Goal: Task Accomplishment & Management: Manage account settings

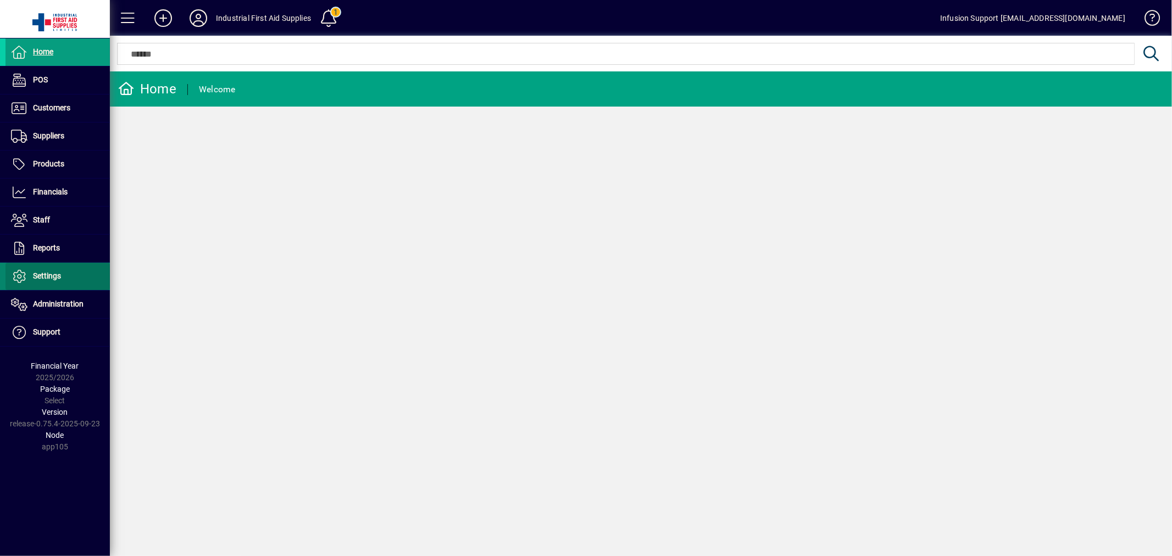
click at [50, 274] on span "Settings" at bounding box center [47, 275] width 28 height 9
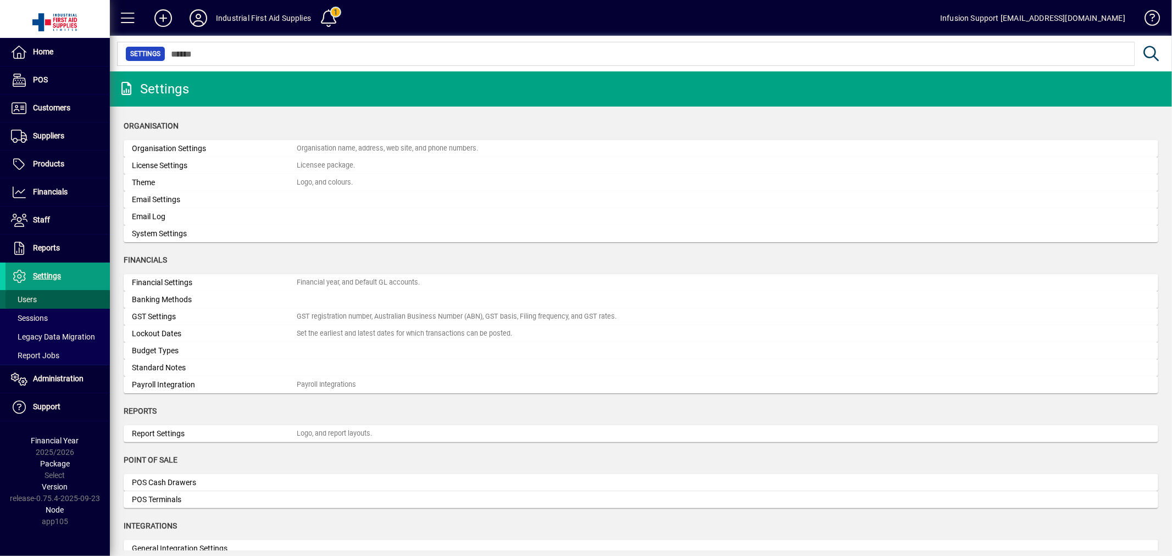
click at [48, 293] on span at bounding box center [57, 299] width 104 height 26
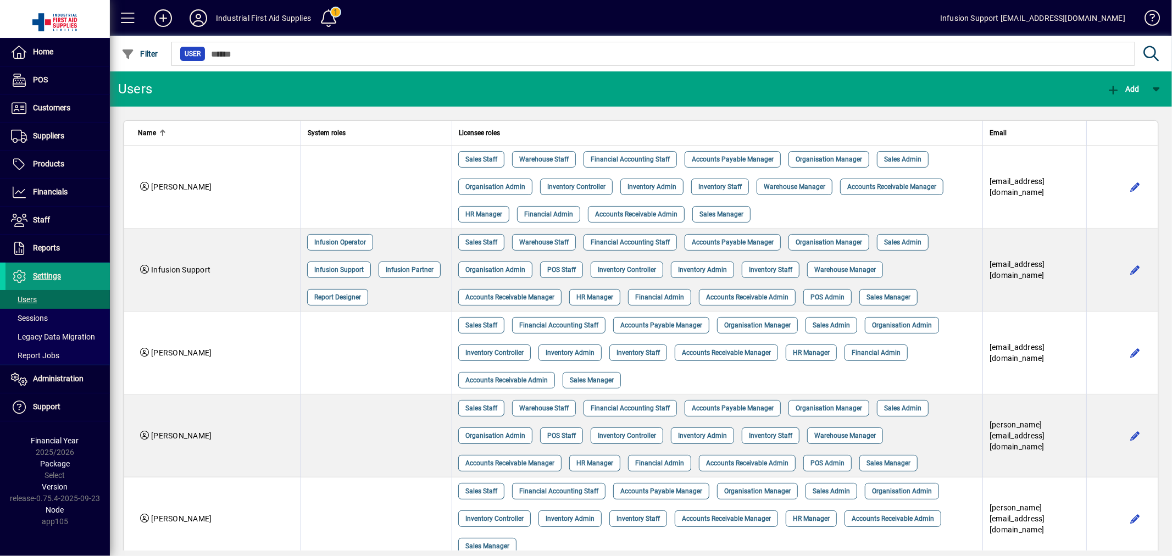
click at [44, 272] on span "Settings" at bounding box center [47, 275] width 28 height 9
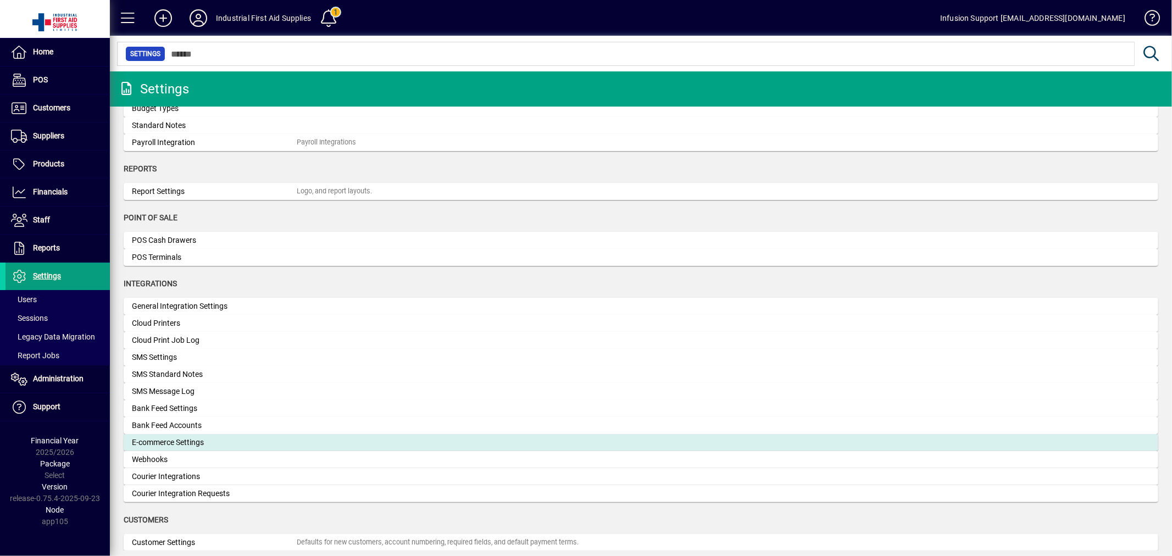
scroll to position [243, 0]
click at [174, 437] on div "E-commerce Settings" at bounding box center [214, 442] width 165 height 12
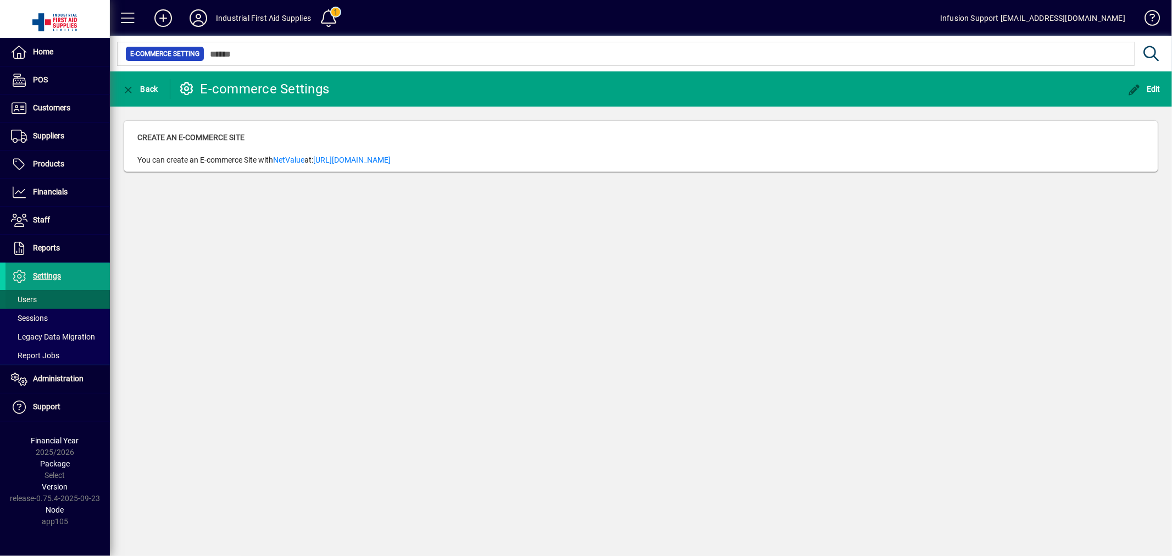
click at [36, 294] on span "Users" at bounding box center [20, 300] width 31 height 12
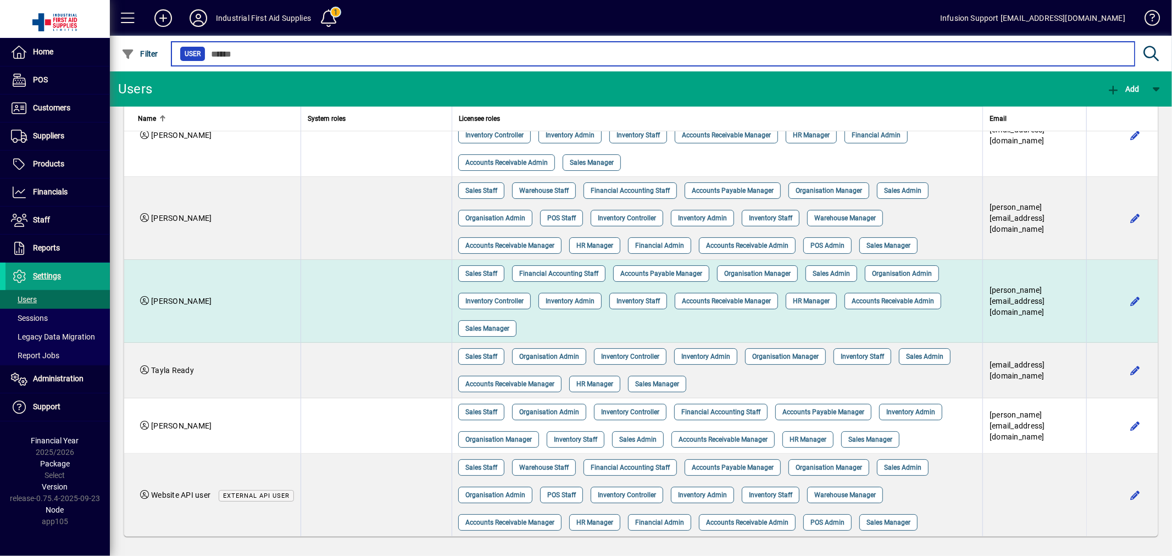
scroll to position [276, 0]
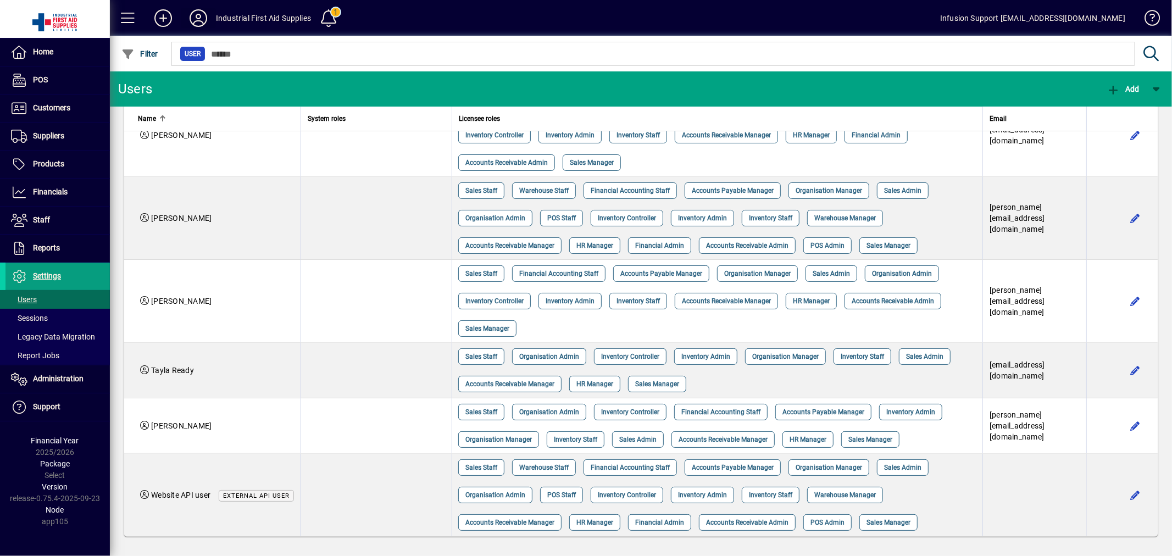
click at [197, 19] on icon at bounding box center [198, 18] width 22 height 18
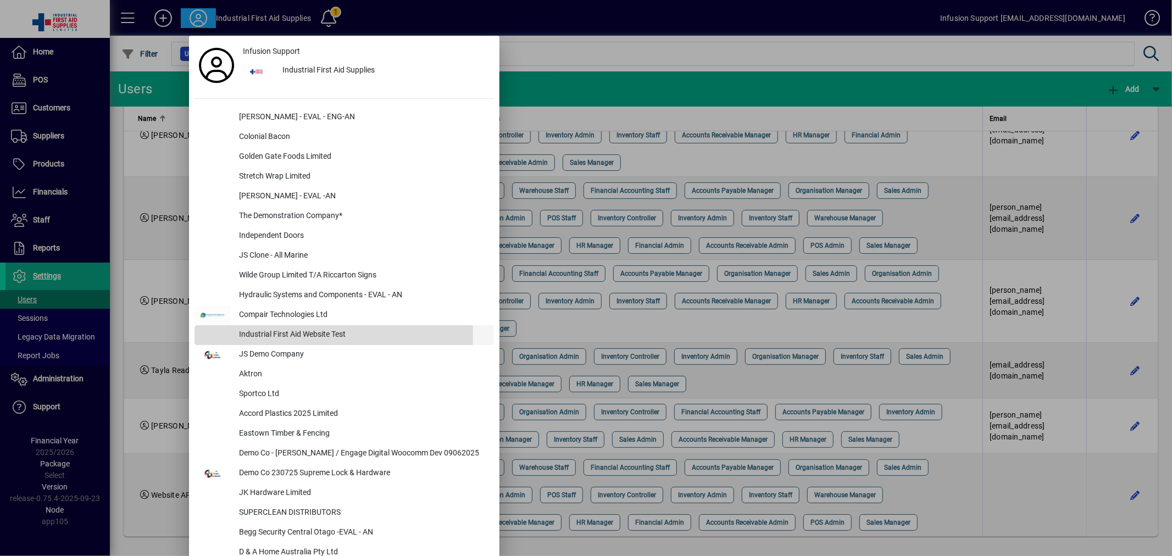
click at [269, 334] on div "Industrial First Aid Website Test" at bounding box center [362, 335] width 264 height 20
